Goal: Transaction & Acquisition: Book appointment/travel/reservation

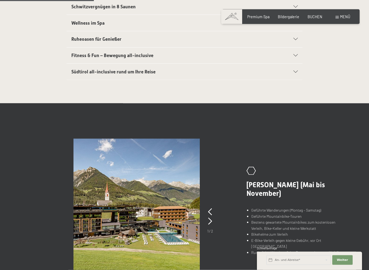
scroll to position [194, 0]
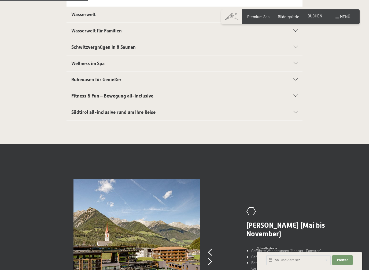
click at [319, 15] on span "BUCHEN" at bounding box center [315, 16] width 15 height 5
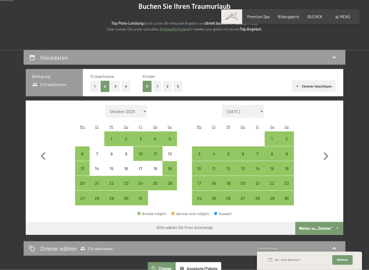
scroll to position [64, 0]
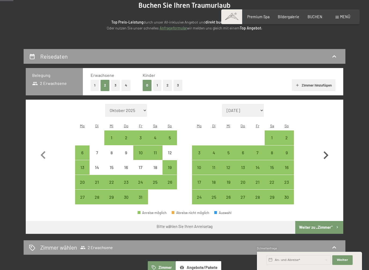
click at [330, 155] on icon "button" at bounding box center [326, 156] width 16 height 16
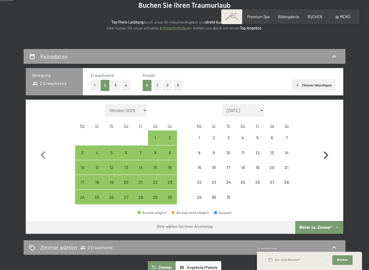
select select "[DATE]"
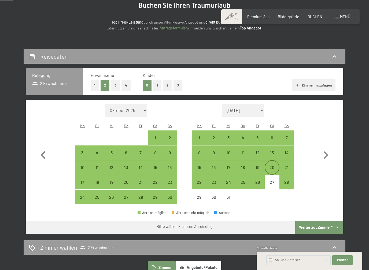
click at [272, 165] on div "20" at bounding box center [271, 171] width 13 height 13
select select "[DATE]"
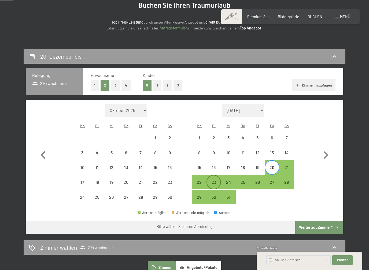
click at [209, 180] on div "23" at bounding box center [213, 186] width 13 height 13
select select "[DATE]"
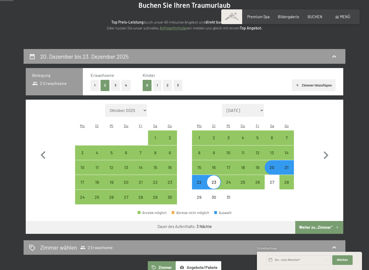
click at [318, 85] on button "Zimmer hinzufügen" at bounding box center [314, 85] width 44 height 12
select select "2025-11-01"
select select "2025-12-01"
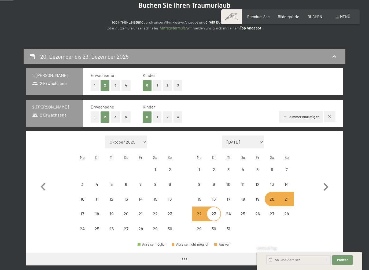
select select "2025-11-01"
select select "2025-12-01"
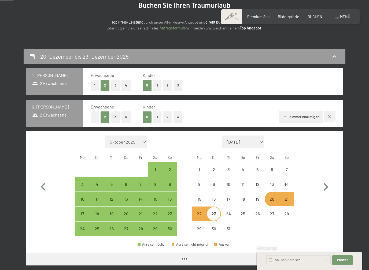
select select "2025-11-01"
select select "2025-12-01"
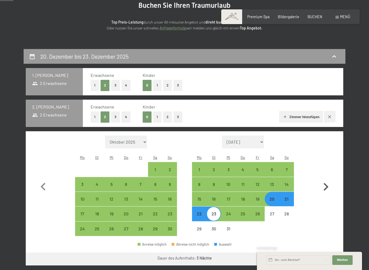
click at [330, 115] on icon "button" at bounding box center [329, 117] width 4 height 4
select select "2025-11-01"
select select "2025-12-01"
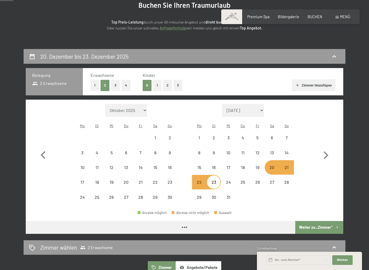
select select "2025-11-01"
select select "2025-12-01"
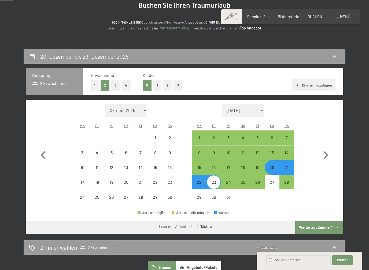
click at [314, 223] on button "Weiter zu „Zimmer“" at bounding box center [319, 227] width 48 height 13
select select "2025-11-01"
select select "2025-12-01"
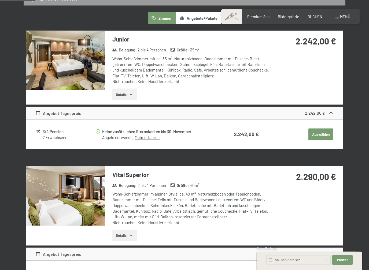
scroll to position [146, 0]
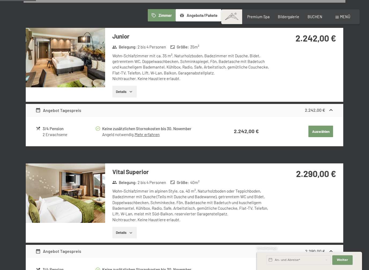
click at [128, 86] on button "Details" at bounding box center [124, 92] width 24 height 12
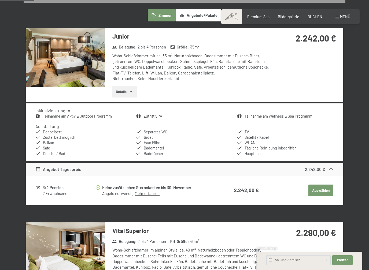
click at [324, 188] on button "Auswählen" at bounding box center [320, 191] width 25 height 12
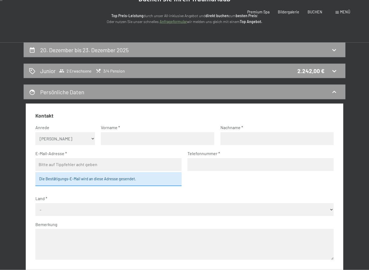
scroll to position [0, 0]
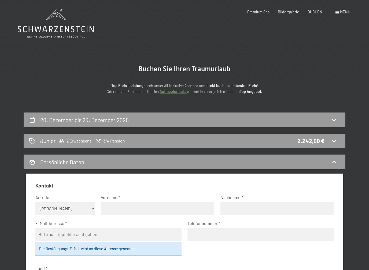
click at [98, 63] on section "Buchen Sie Ihren Traumurlaub Top Preis-Leistung durch unser All-inklusive Angeb…" at bounding box center [184, 79] width 369 height 65
click at [5, 10] on main "Buchen Sie Ihren Traumurlaub Top Preis-Leistung durch unser All-inklusive Angeb…" at bounding box center [184, 238] width 369 height 477
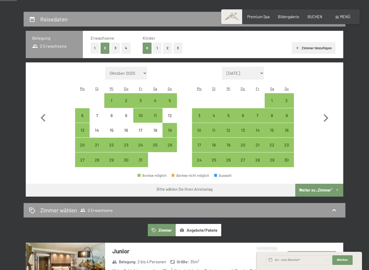
scroll to position [118, 0]
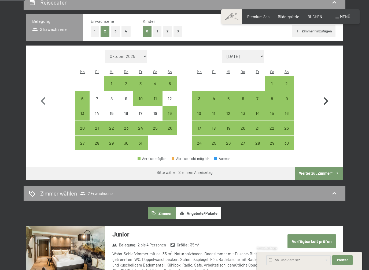
click at [333, 98] on icon "button" at bounding box center [326, 102] width 16 height 16
select select "[DATE]"
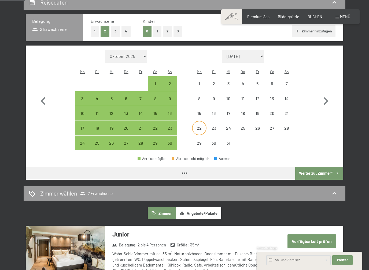
select select "[DATE]"
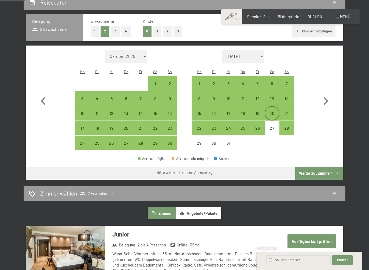
click at [276, 111] on div "20" at bounding box center [271, 117] width 13 height 13
select select "[DATE]"
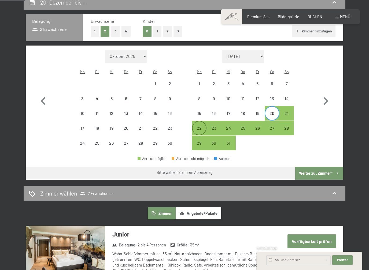
click at [199, 126] on div "22" at bounding box center [198, 132] width 13 height 13
select select "[DATE]"
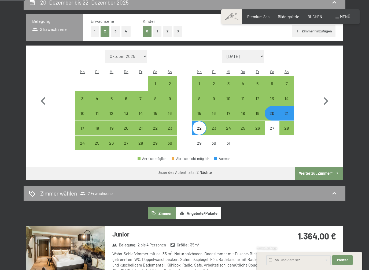
click at [317, 167] on button "Weiter zu „Zimmer“" at bounding box center [319, 173] width 48 height 13
select select "[DATE]"
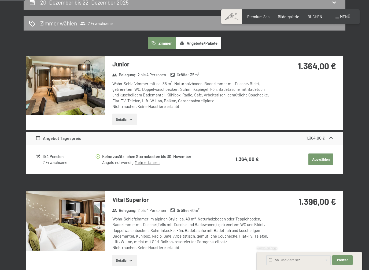
scroll to position [112, 0]
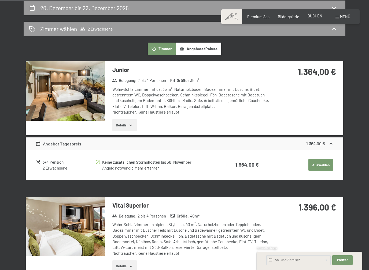
click at [312, 18] on span "BUCHEN" at bounding box center [315, 16] width 15 height 5
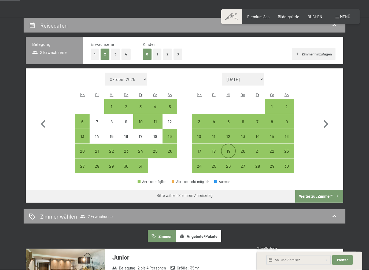
scroll to position [95, 0]
click at [273, 149] on div "22" at bounding box center [271, 155] width 13 height 13
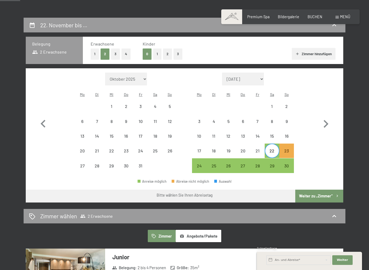
click at [317, 146] on div "Monat/Jahr Oktober 2025 November 2025 Dezember 2025 Januar 2026 Februar 2026 Mä…" at bounding box center [184, 123] width 298 height 101
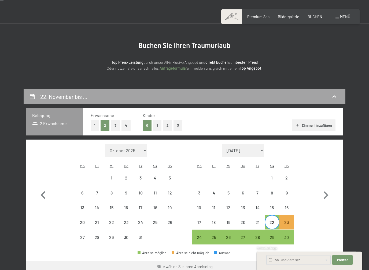
scroll to position [0, 0]
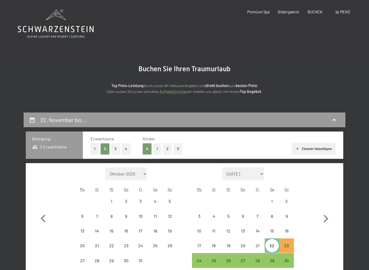
click at [320, 9] on div "Buchen Anfragen Premium Spa Bildergalerie BUCHEN Menü DE IT EN Gutschein Bilder…" at bounding box center [290, 11] width 119 height 5
click at [316, 13] on span "BUCHEN" at bounding box center [315, 11] width 15 height 5
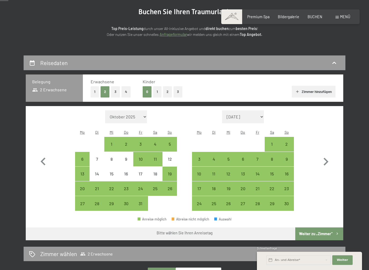
scroll to position [67, 0]
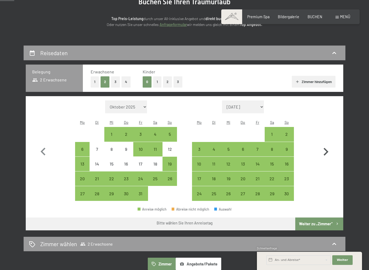
click at [328, 149] on icon "button" at bounding box center [326, 152] width 5 height 8
select select "[DATE]"
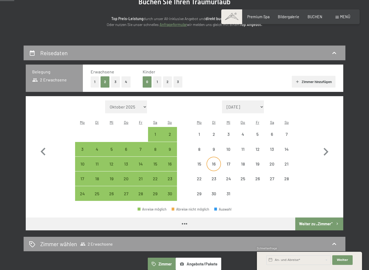
select select "[DATE]"
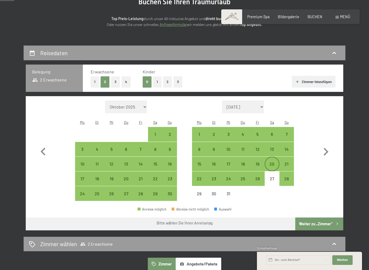
click at [276, 162] on div "20" at bounding box center [271, 168] width 13 height 13
select select "[DATE]"
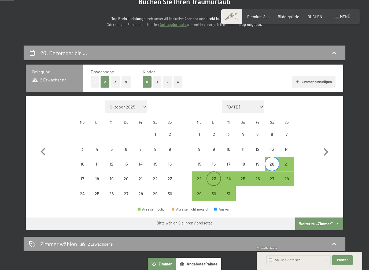
click at [216, 177] on div "23" at bounding box center [213, 183] width 13 height 13
select select "[DATE]"
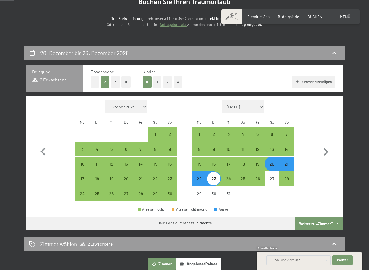
drag, startPoint x: 328, startPoint y: 216, endPoint x: 328, endPoint y: 171, distance: 45.0
click at [328, 218] on button "Weiter zu „Zimmer“" at bounding box center [319, 224] width 48 height 13
select select "[DATE]"
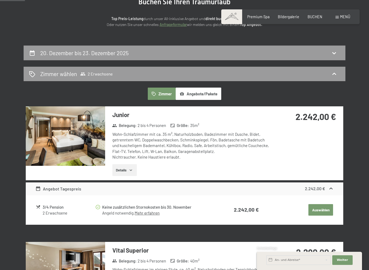
scroll to position [112, 0]
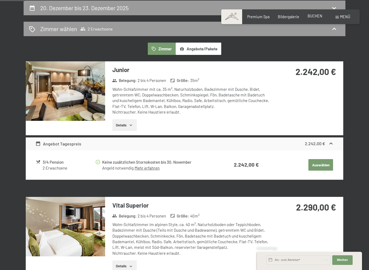
click at [310, 18] on div "BUCHEN" at bounding box center [315, 15] width 15 height 5
click at [312, 14] on span "BUCHEN" at bounding box center [315, 16] width 15 height 5
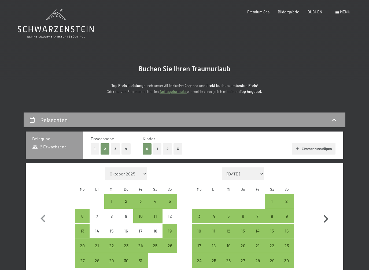
click at [327, 215] on icon "button" at bounding box center [326, 219] width 5 height 8
select select "[DATE]"
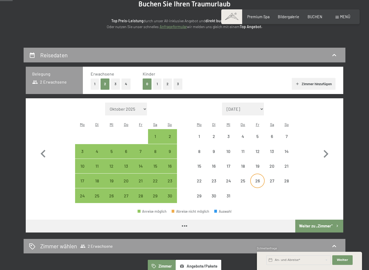
scroll to position [66, 0]
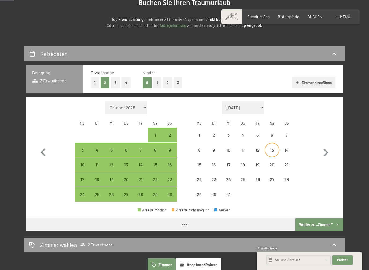
select select "[DATE]"
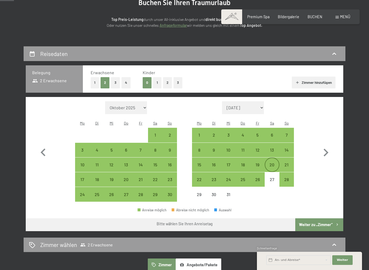
click at [273, 163] on div "20" at bounding box center [271, 169] width 13 height 13
select select "[DATE]"
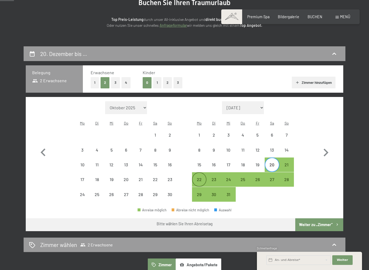
click at [201, 177] on div "22" at bounding box center [198, 183] width 13 height 13
select select "2025-11-01"
select select "2025-12-01"
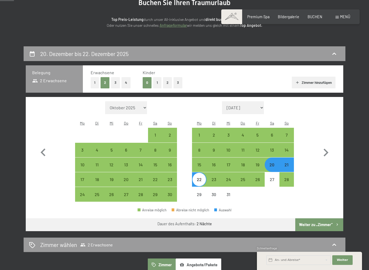
click at [322, 220] on button "Weiter zu „Zimmer“" at bounding box center [319, 225] width 48 height 13
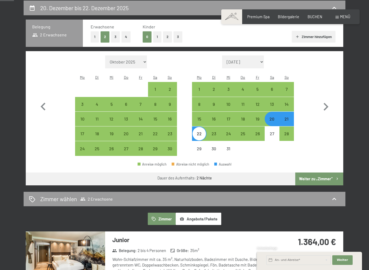
select select "2025-11-01"
select select "2025-12-01"
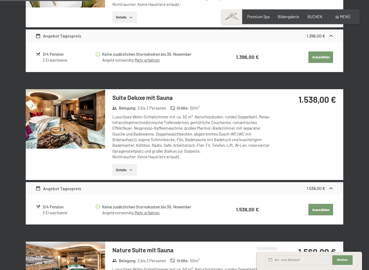
scroll to position [360, 0]
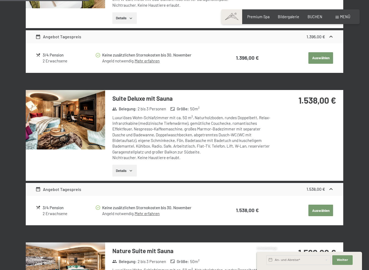
click at [127, 165] on button "Details" at bounding box center [124, 171] width 24 height 12
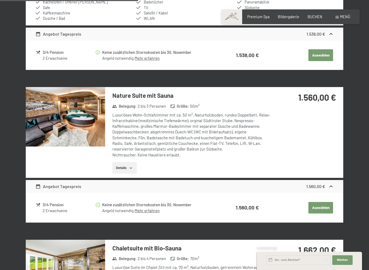
scroll to position [587, 0]
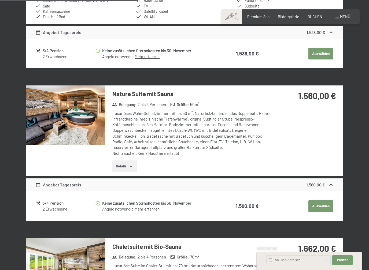
click at [122, 161] on button "Details" at bounding box center [124, 167] width 24 height 12
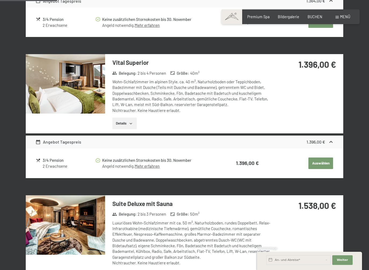
scroll to position [254, 0]
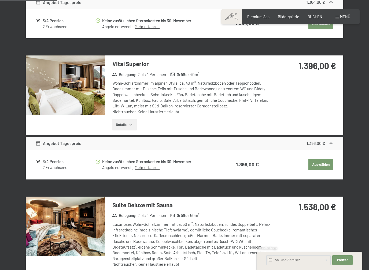
click at [122, 119] on button "Details" at bounding box center [124, 125] width 24 height 12
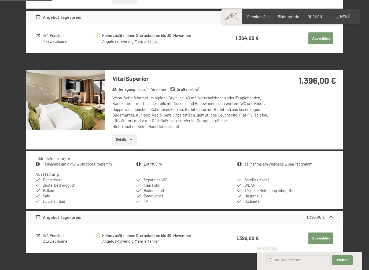
scroll to position [239, 0]
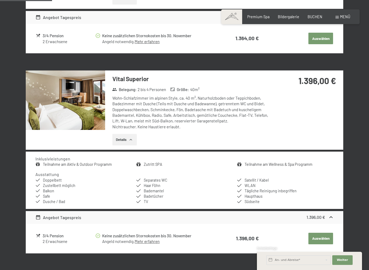
click at [76, 101] on img at bounding box center [65, 101] width 79 height 60
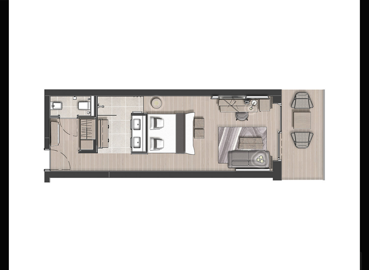
click at [364, 143] on button "button" at bounding box center [359, 135] width 19 height 27
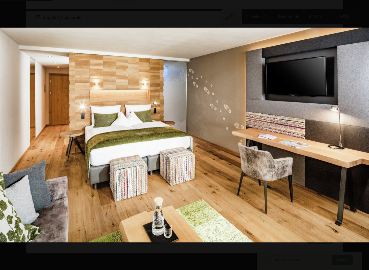
click at [332, 169] on img at bounding box center [184, 135] width 369 height 215
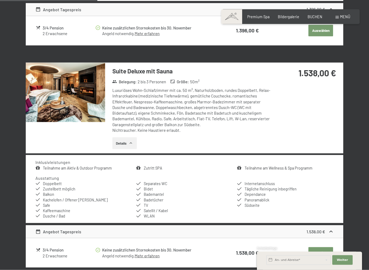
click at [92, 104] on img at bounding box center [65, 93] width 79 height 60
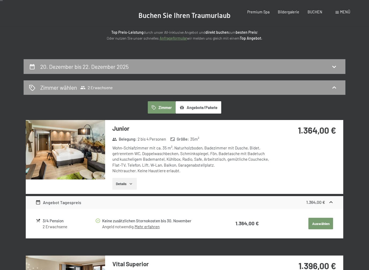
scroll to position [0, 0]
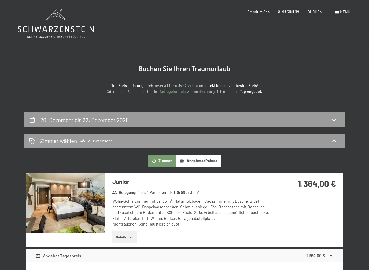
click at [289, 14] on div "Premium Spa Bildergalerie BUCHEN" at bounding box center [281, 11] width 100 height 5
click at [288, 12] on span "Bildergalerie" at bounding box center [288, 11] width 21 height 5
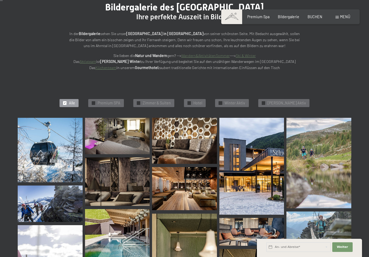
scroll to position [77, 0]
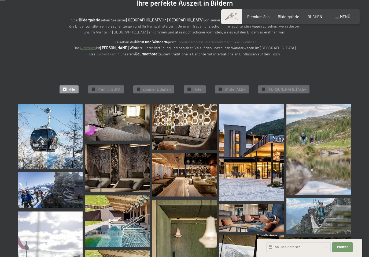
click at [41, 143] on img at bounding box center [50, 136] width 65 height 65
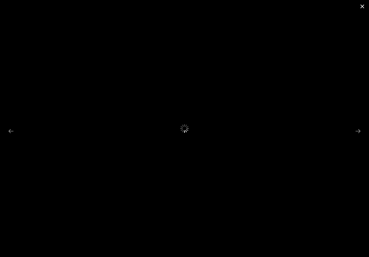
click at [364, 4] on button "Close gallery" at bounding box center [362, 6] width 13 height 13
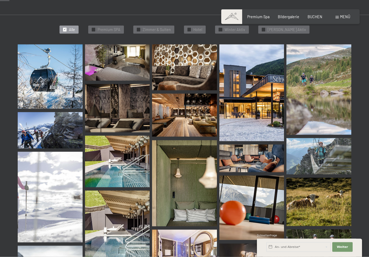
scroll to position [138, 0]
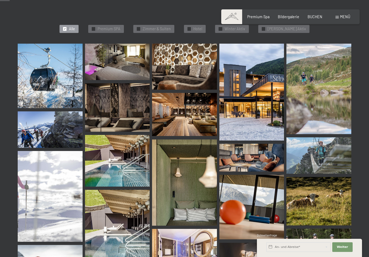
click at [242, 100] on img at bounding box center [251, 92] width 65 height 97
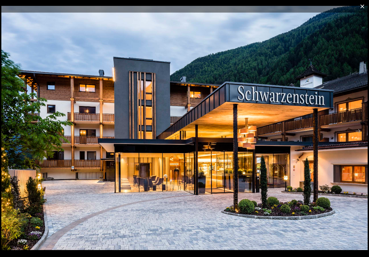
click at [362, 7] on button "Close gallery" at bounding box center [362, 6] width 13 height 13
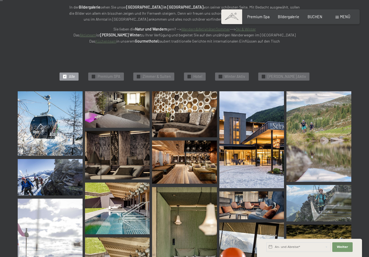
scroll to position [0, 0]
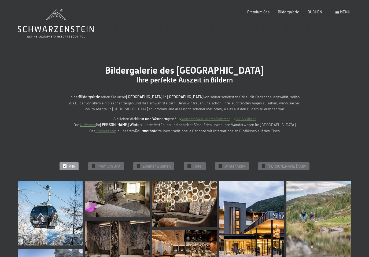
click at [342, 13] on span "Menü" at bounding box center [345, 12] width 10 height 5
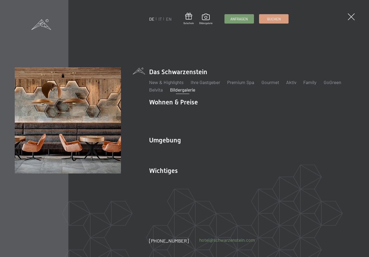
click at [225, 242] on link "hotel@ no-spam. schwarzenstein. no-spam. com" at bounding box center [227, 240] width 56 height 7
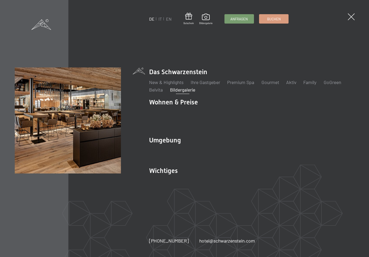
click at [347, 17] on div "DE IT EN Gutschein Bildergalerie Anfragen Buchen DE IT EN Das Schwarzenstein Ne…" at bounding box center [184, 128] width 369 height 257
click at [353, 17] on span at bounding box center [351, 16] width 7 height 7
